Goal: Transaction & Acquisition: Purchase product/service

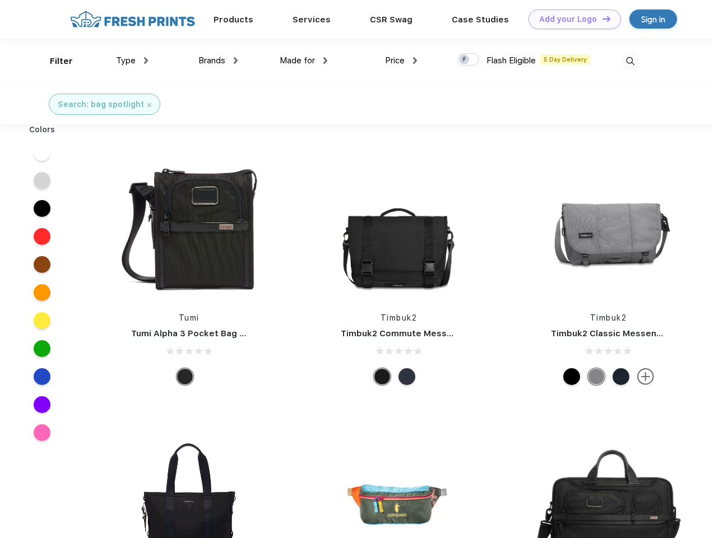
click at [570, 19] on link "Add your Logo Design Tool" at bounding box center [574, 20] width 92 height 20
click at [0, 0] on div "Design Tool" at bounding box center [0, 0] width 0 height 0
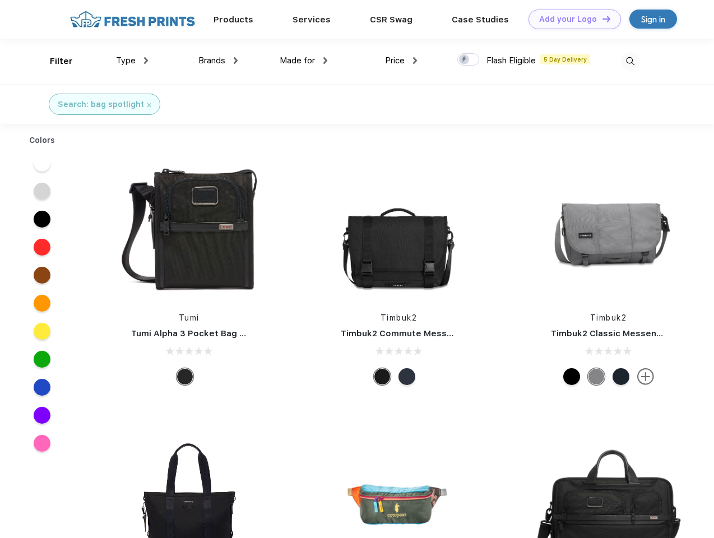
click at [601, 18] on link "Add your Logo Design Tool" at bounding box center [574, 20] width 92 height 20
click at [54, 61] on div "Filter" at bounding box center [61, 61] width 23 height 13
click at [132, 60] on span "Type" at bounding box center [126, 60] width 20 height 10
click at [218, 60] on span "Brands" at bounding box center [211, 60] width 27 height 10
click at [304, 60] on span "Made for" at bounding box center [297, 60] width 35 height 10
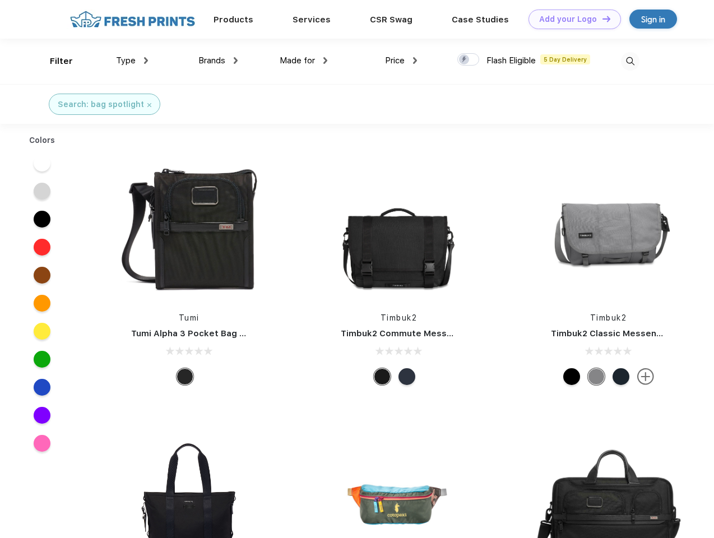
click at [401, 60] on span "Price" at bounding box center [395, 60] width 20 height 10
click at [468, 60] on div at bounding box center [468, 59] width 22 height 12
click at [464, 60] on input "checkbox" at bounding box center [460, 56] width 7 height 7
click at [630, 61] on img at bounding box center [630, 61] width 18 height 18
